Goal: Use online tool/utility

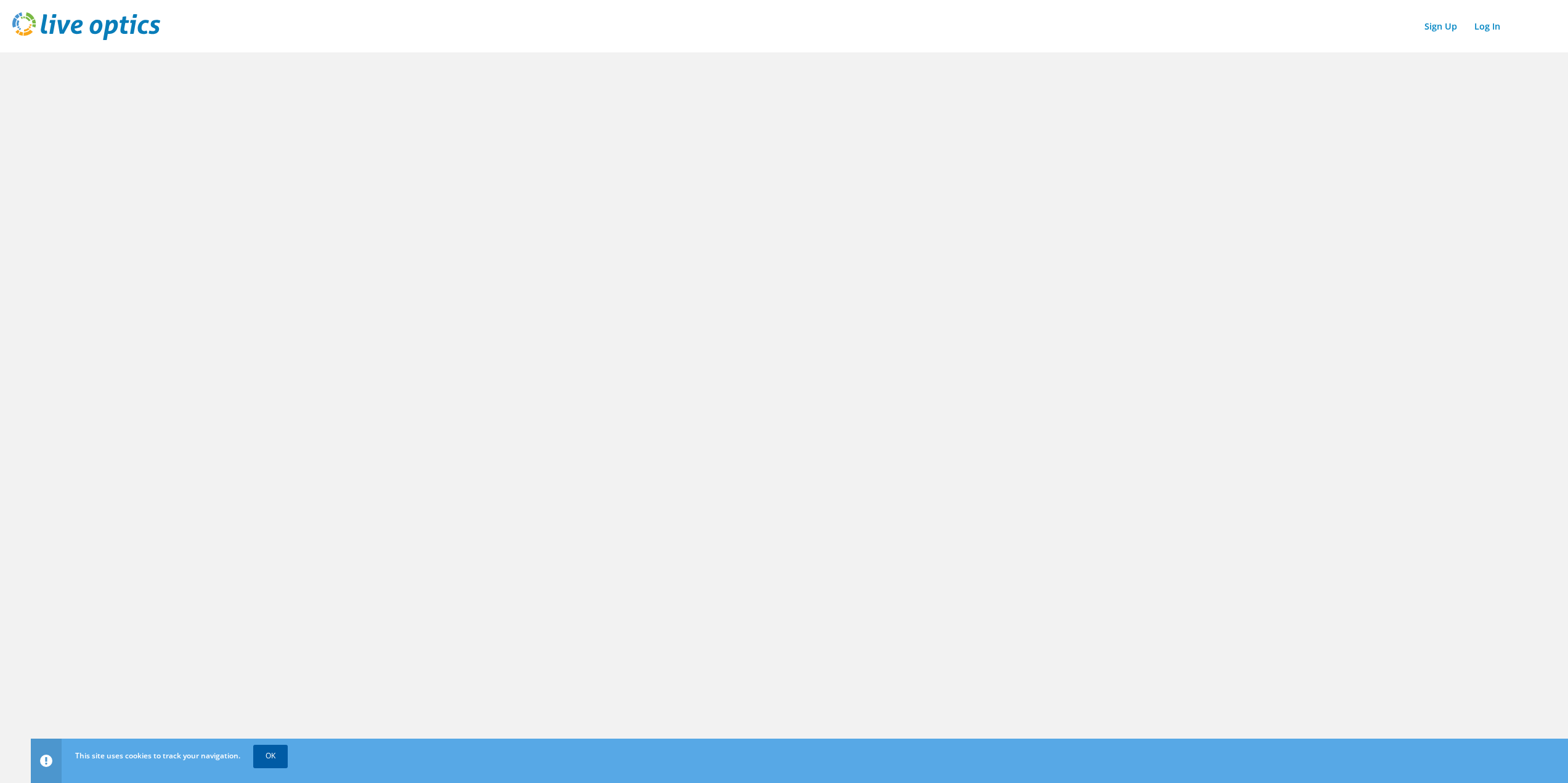
click at [270, 755] on link "OK" at bounding box center [270, 756] width 34 height 22
